Goal: Transaction & Acquisition: Download file/media

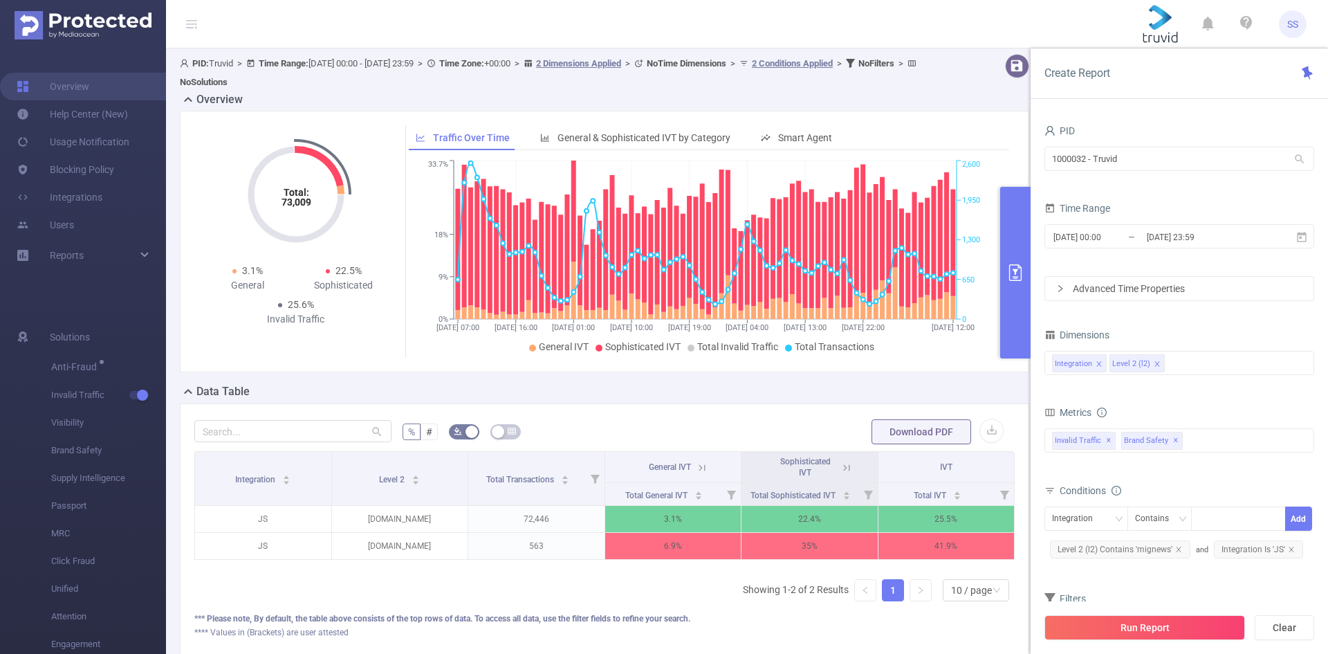
click at [1024, 282] on button "primary" at bounding box center [1015, 273] width 30 height 172
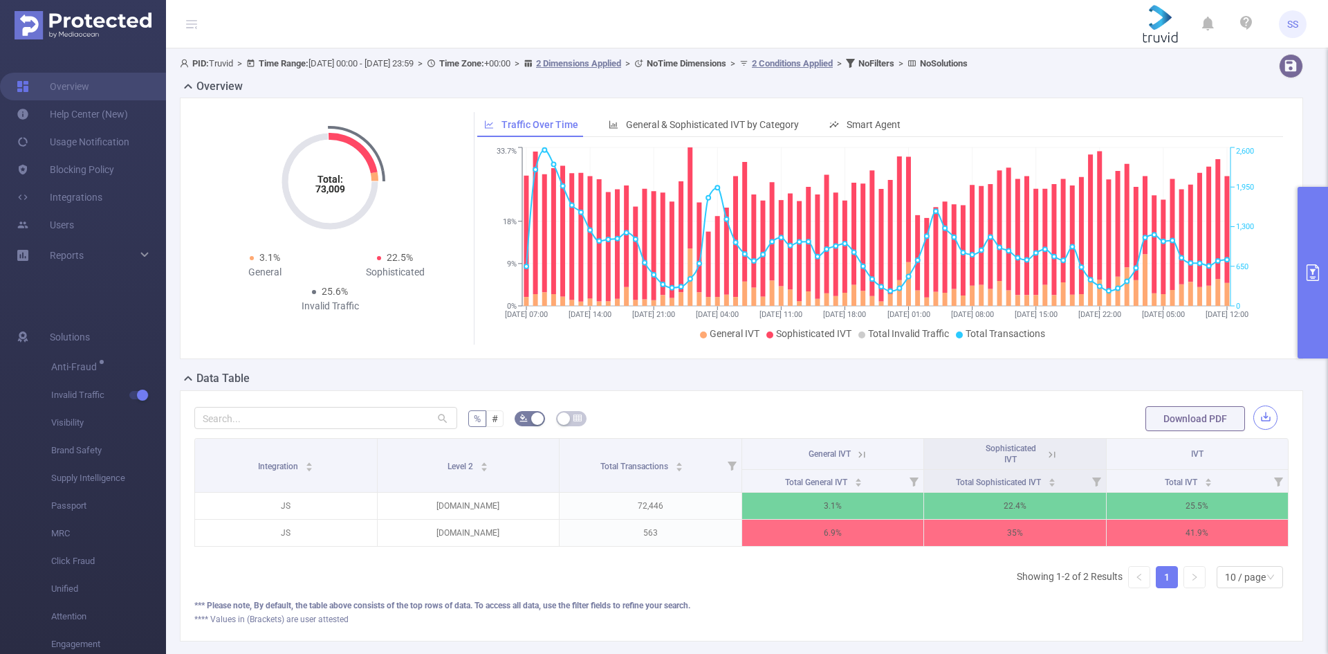
click at [1262, 416] on button "button" at bounding box center [1265, 417] width 24 height 24
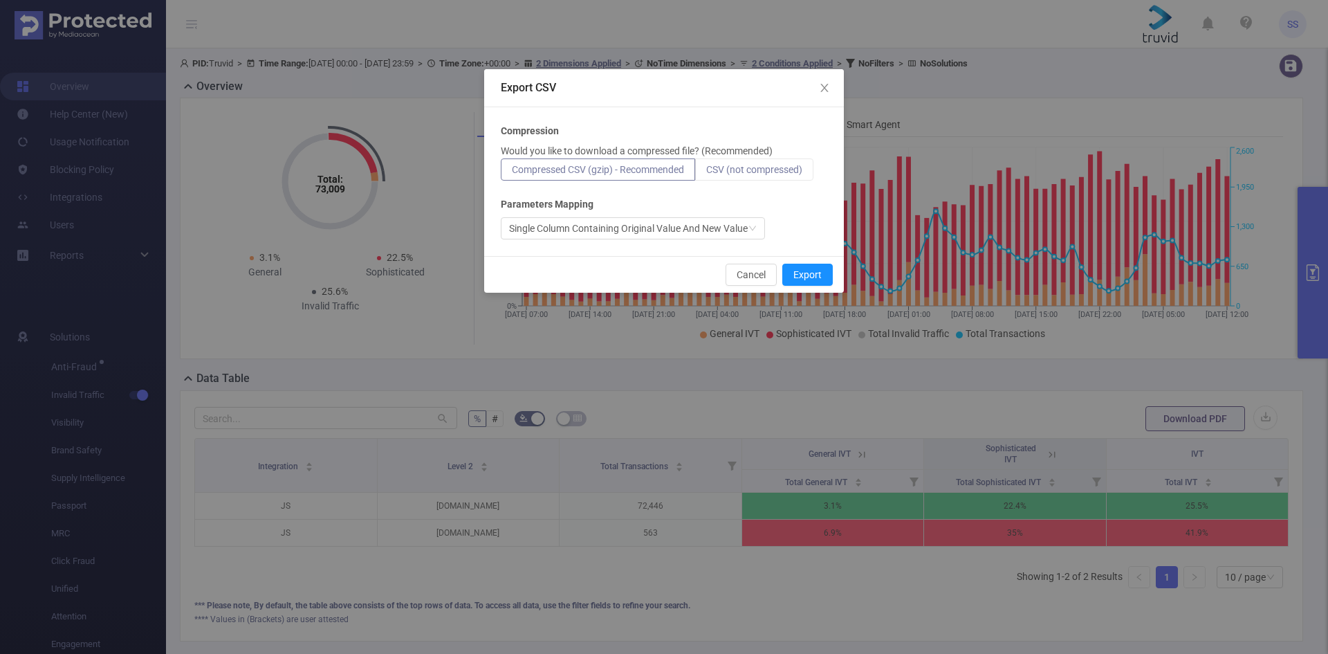
click at [784, 172] on span "CSV (not compressed)" at bounding box center [754, 169] width 96 height 11
click at [706, 173] on input "CSV (not compressed)" at bounding box center [706, 173] width 0 height 0
click at [825, 275] on button "Export" at bounding box center [807, 275] width 50 height 22
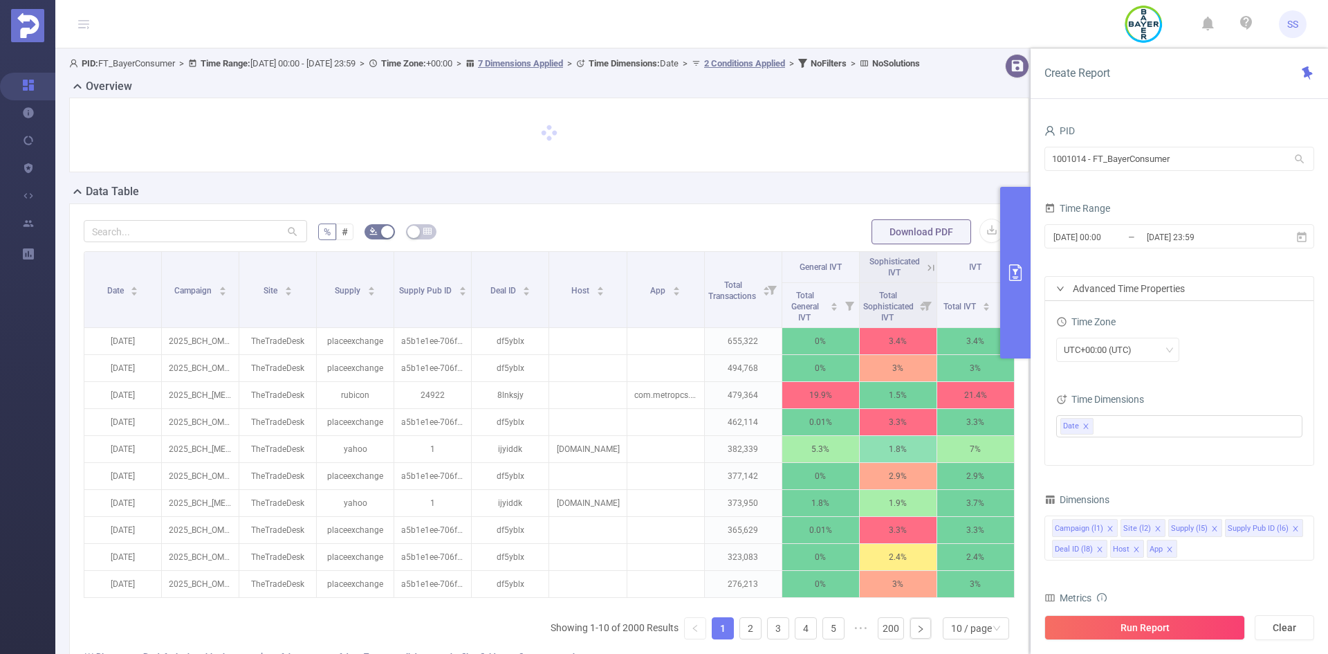
drag, startPoint x: 1022, startPoint y: 320, endPoint x: 1003, endPoint y: 326, distance: 20.1
click at [1022, 320] on button "primary" at bounding box center [1015, 273] width 30 height 172
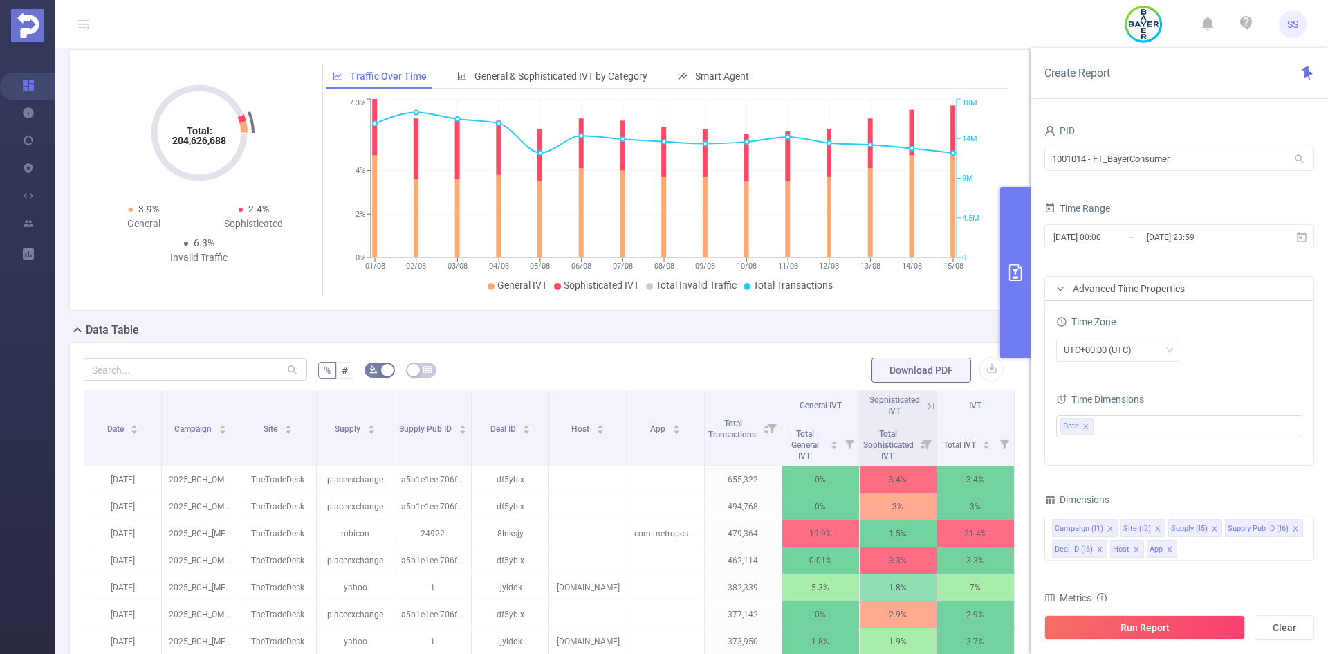
scroll to position [69, 0]
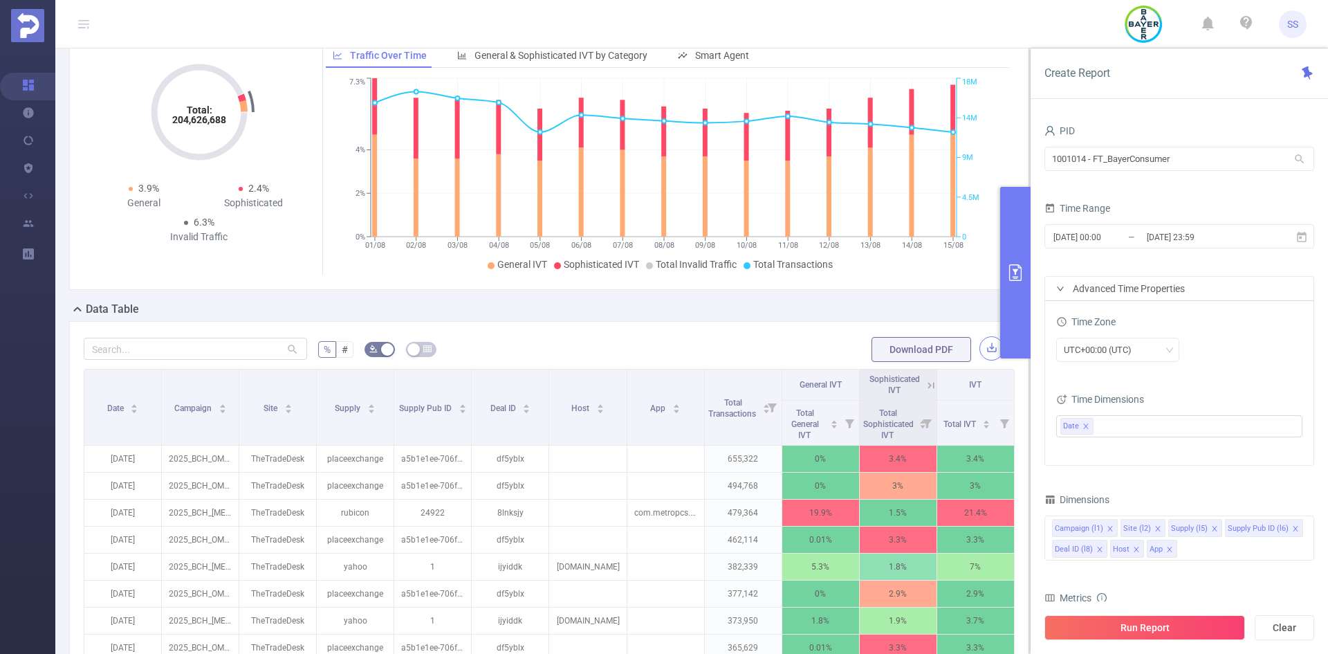
click at [979, 360] on button "button" at bounding box center [991, 348] width 24 height 24
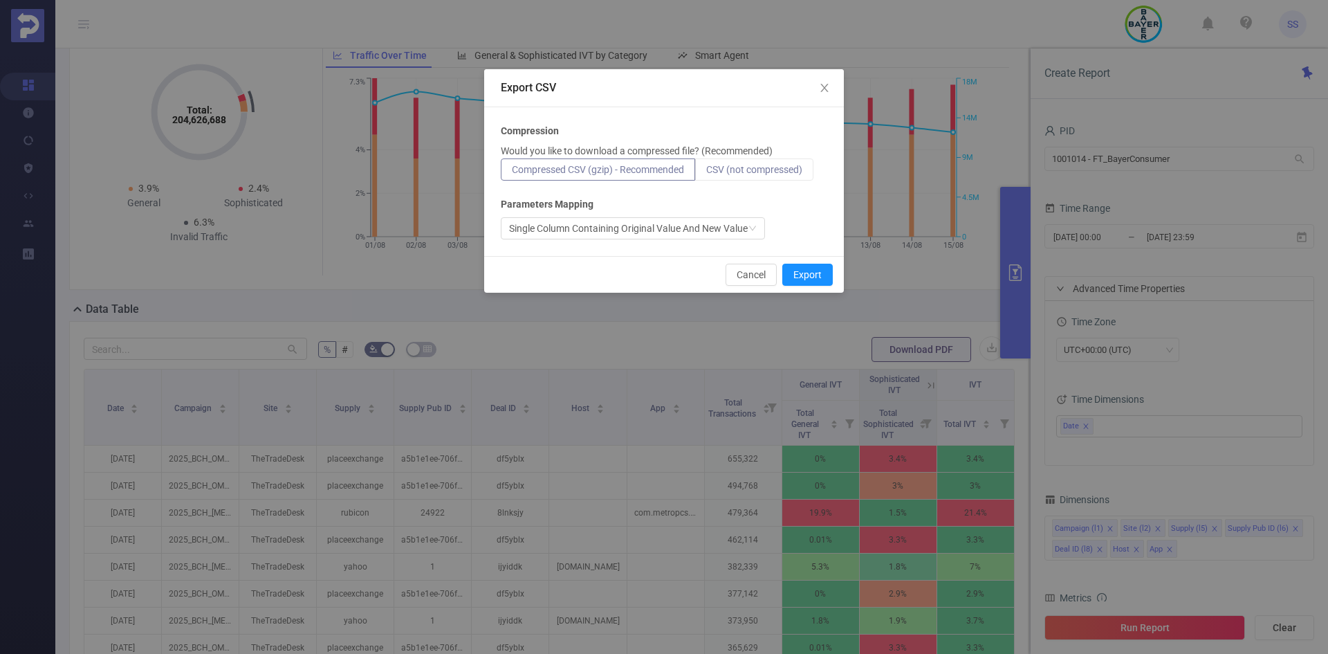
click at [792, 167] on span "CSV (not compressed)" at bounding box center [754, 169] width 96 height 11
click at [706, 173] on input "CSV (not compressed)" at bounding box center [706, 173] width 0 height 0
click at [823, 274] on button "Export" at bounding box center [807, 275] width 50 height 22
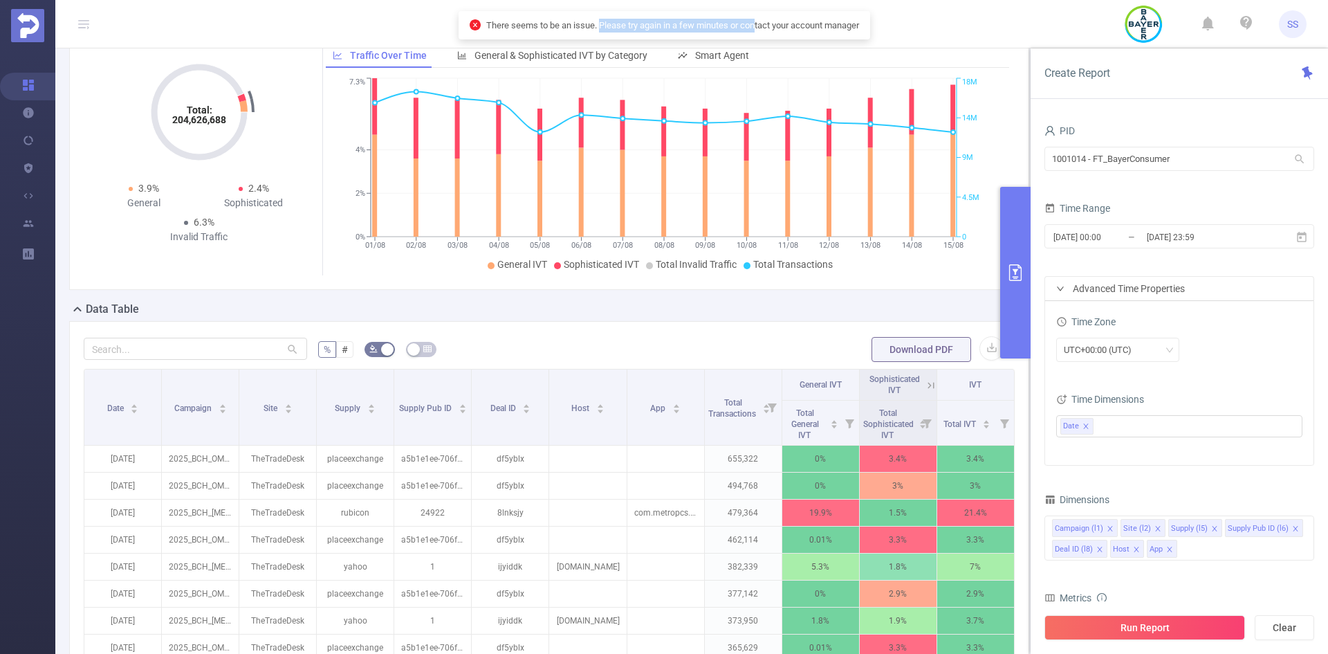
drag, startPoint x: 598, startPoint y: 26, endPoint x: 755, endPoint y: 26, distance: 156.3
click at [755, 26] on p "There seems to be an issue. Please try again in a few minutes or contact your a…" at bounding box center [672, 26] width 373 height 14
click at [759, 26] on p "There seems to be an issue. Please try again in a few minutes or contact your a…" at bounding box center [672, 26] width 373 height 14
click at [979, 360] on button "button" at bounding box center [991, 348] width 24 height 24
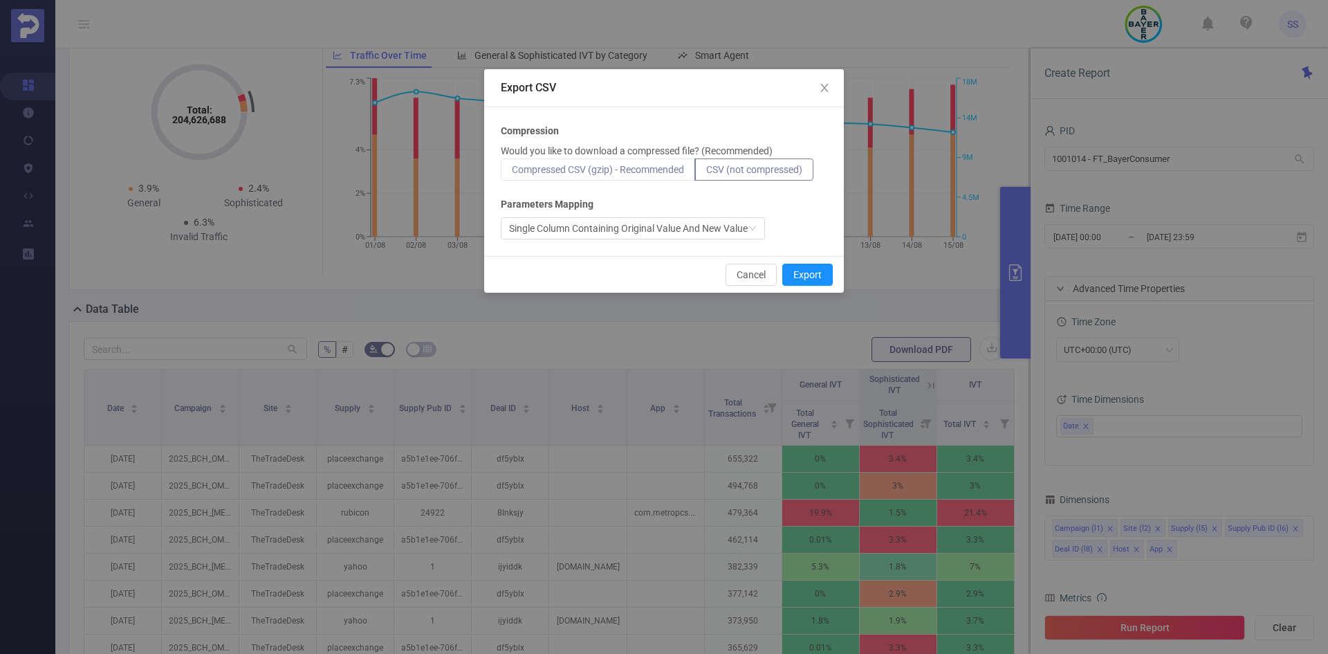
click at [643, 169] on span "Compressed CSV (gzip) - Recommended" at bounding box center [598, 169] width 172 height 11
click at [512, 173] on input "Compressed CSV (gzip) - Recommended" at bounding box center [512, 173] width 0 height 0
click at [806, 277] on button "Export" at bounding box center [807, 275] width 50 height 22
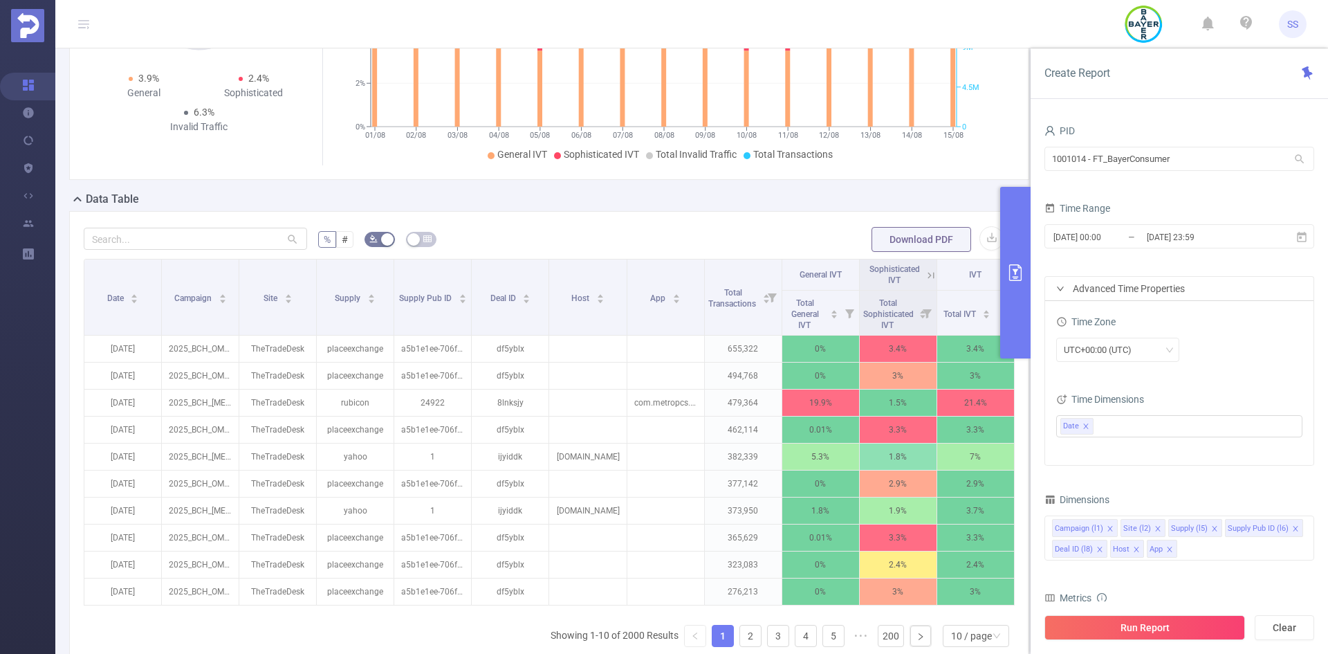
scroll to position [208, 0]
